Goal: Use online tool/utility: Use online tool/utility

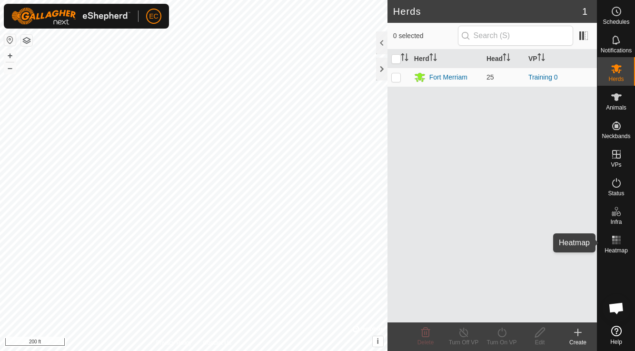
click at [617, 239] on icon at bounding box center [616, 239] width 11 height 11
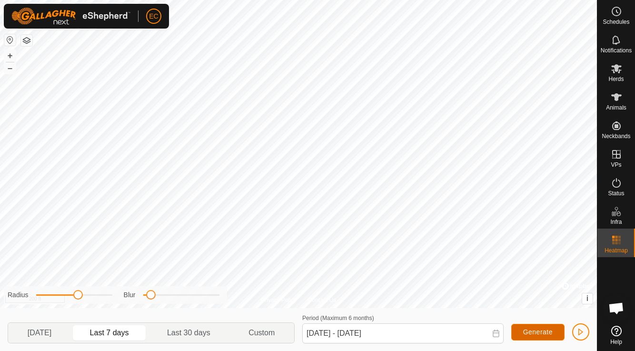
click at [531, 331] on span "Generate" at bounding box center [538, 332] width 30 height 8
drag, startPoint x: 149, startPoint y: 294, endPoint x: 164, endPoint y: 289, distance: 15.2
click at [164, 289] on div "Radius Blur" at bounding box center [115, 295] width 223 height 18
drag, startPoint x: 78, startPoint y: 294, endPoint x: 102, endPoint y: 298, distance: 24.6
click at [102, 298] on span at bounding box center [102, 295] width 10 height 10
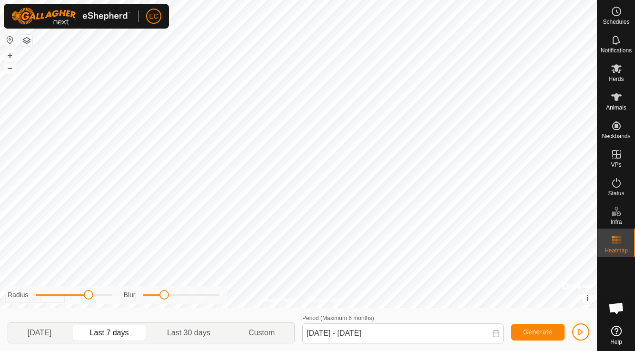
drag, startPoint x: 103, startPoint y: 294, endPoint x: 90, endPoint y: 300, distance: 14.5
click at [90, 300] on div "Radius Blur" at bounding box center [115, 295] width 223 height 18
click at [59, 331] on p-togglebutton "[DATE]" at bounding box center [39, 333] width 63 height 20
type input "[DATE] - [DATE]"
